Goal: Find specific page/section

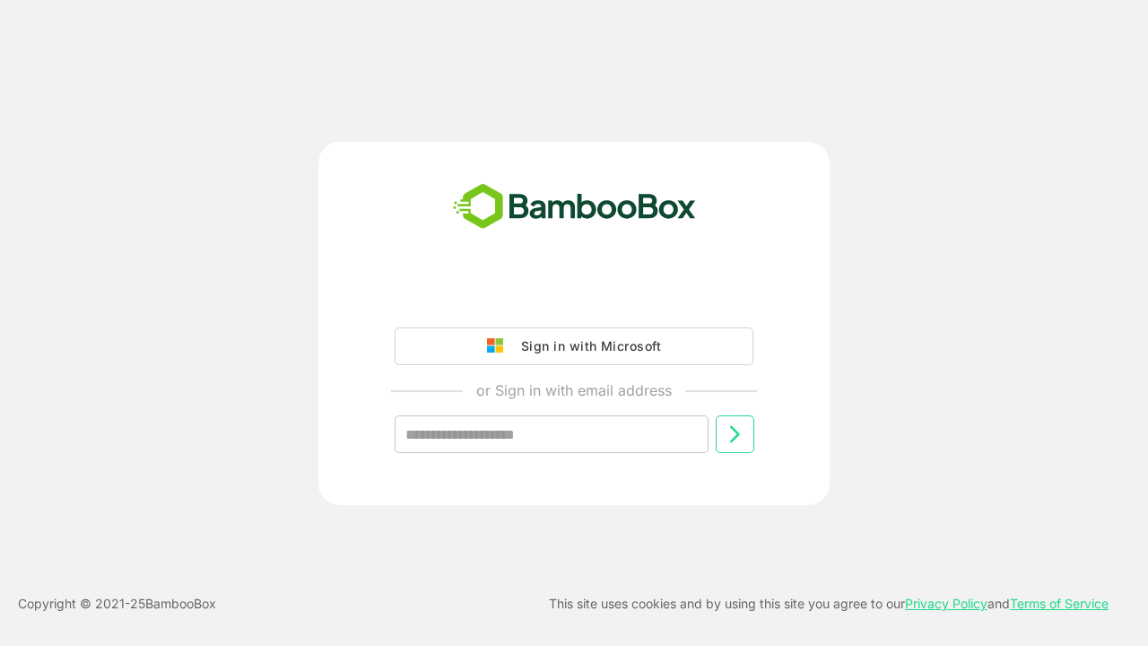
type input "**********"
click at [734, 434] on icon at bounding box center [735, 434] width 22 height 22
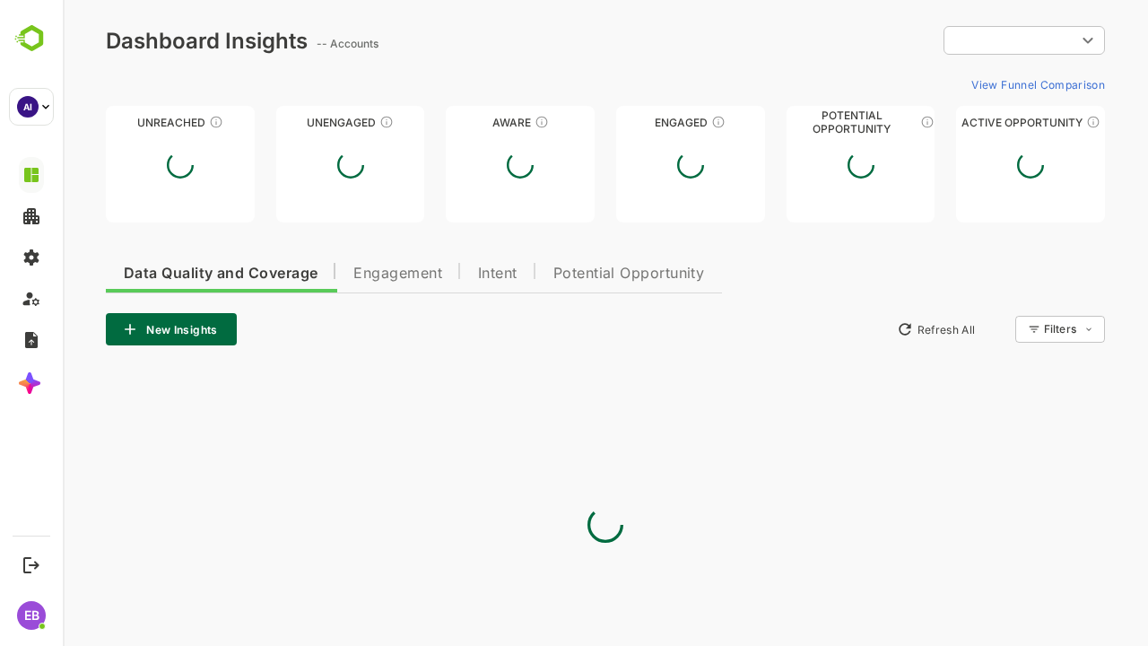
type input "**********"
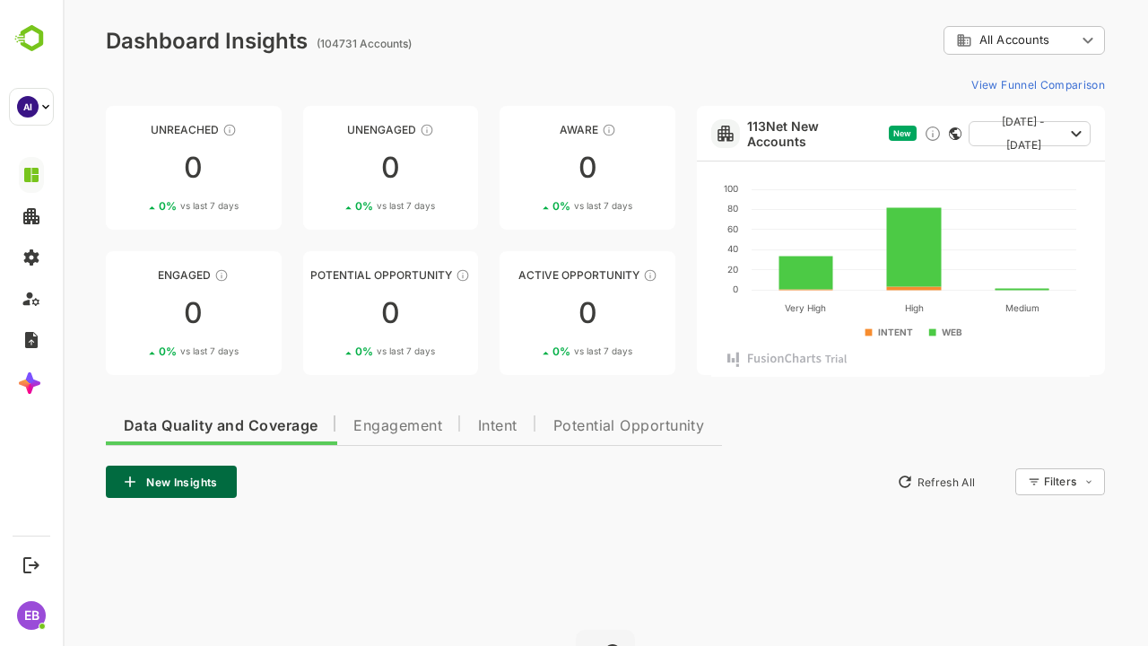
click at [399, 423] on span "Engagement" at bounding box center [397, 426] width 89 height 14
